Goal: Information Seeking & Learning: Understand process/instructions

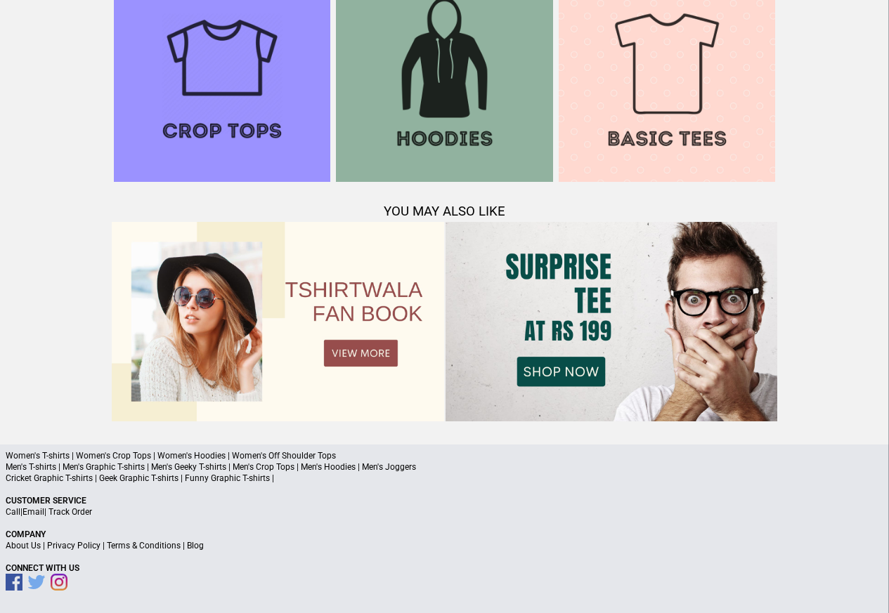
scroll to position [1356, 0]
click at [142, 547] on link "Terms & Conditions" at bounding box center [144, 547] width 74 height 10
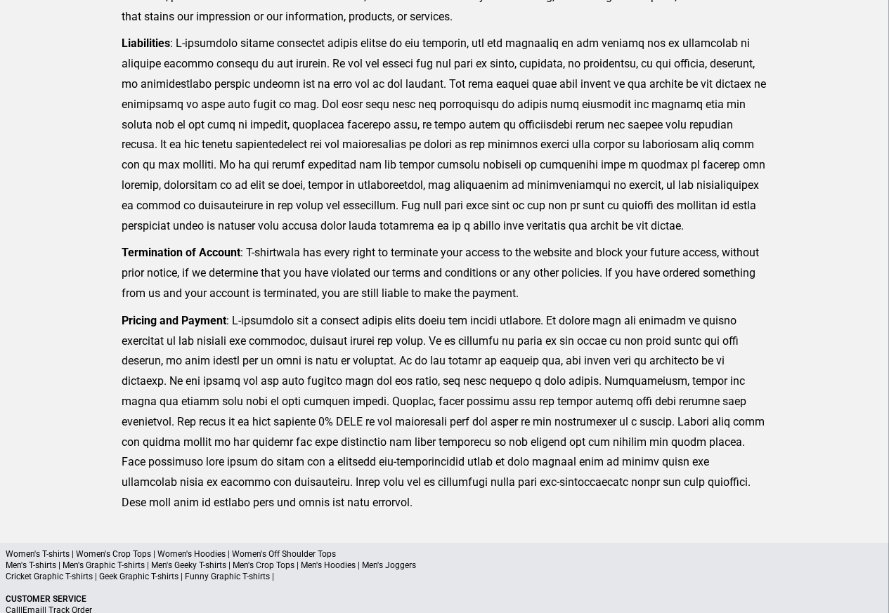
scroll to position [345, 0]
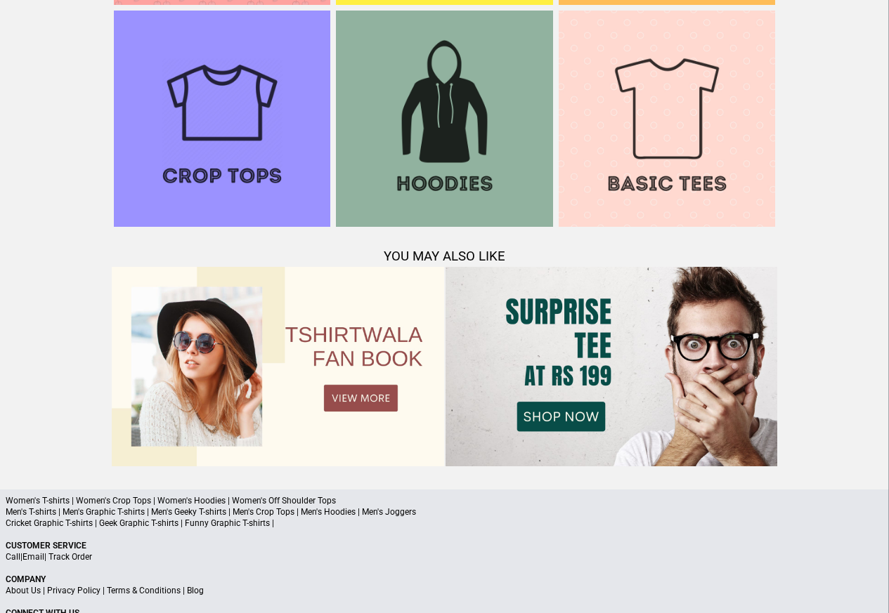
scroll to position [1356, 0]
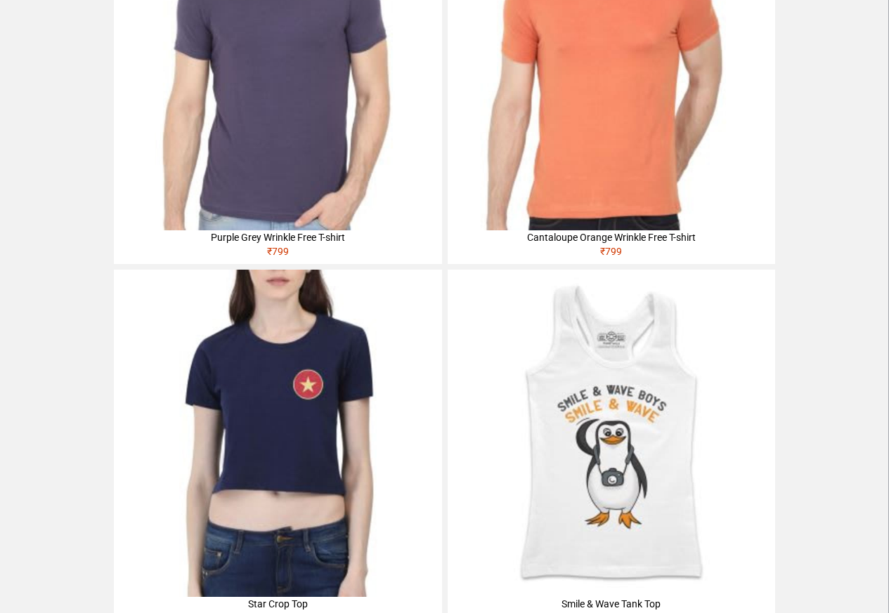
scroll to position [472, 0]
